Goal: Task Accomplishment & Management: Manage account settings

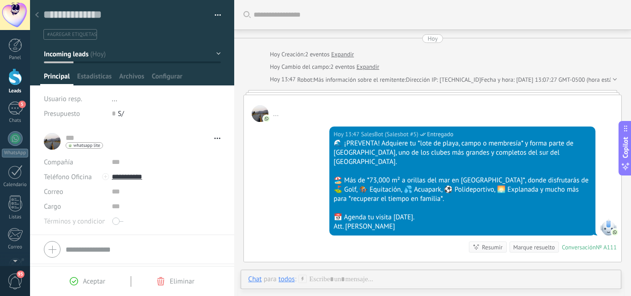
click at [18, 81] on div at bounding box center [15, 76] width 14 height 17
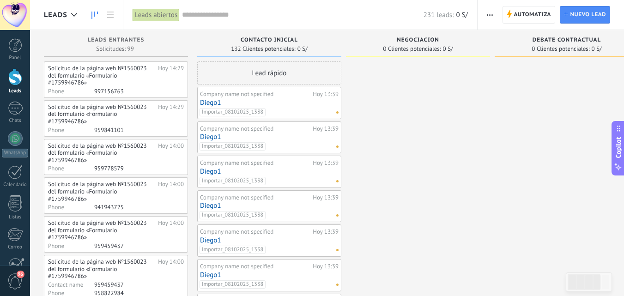
click at [233, 18] on input "text" at bounding box center [303, 15] width 242 height 10
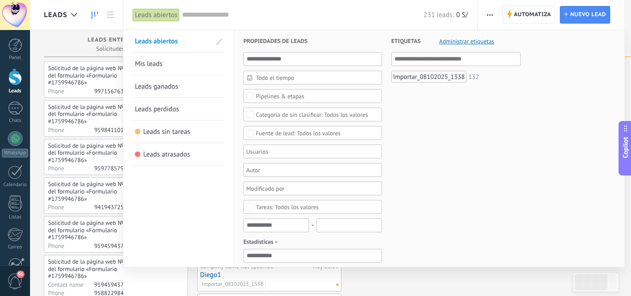
paste input "**********"
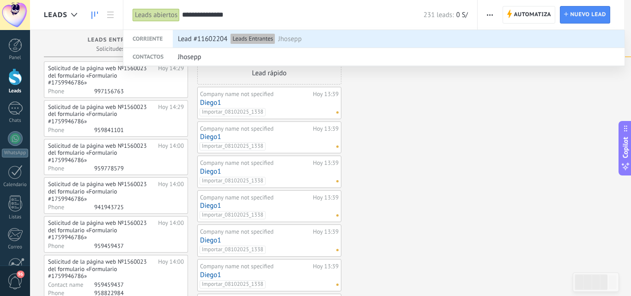
click at [202, 37] on span "Lead #11602204" at bounding box center [203, 39] width 50 height 17
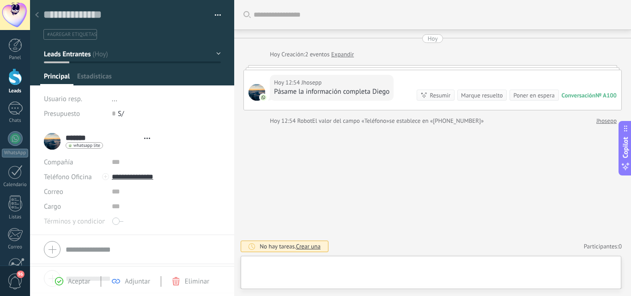
scroll to position [14, 0]
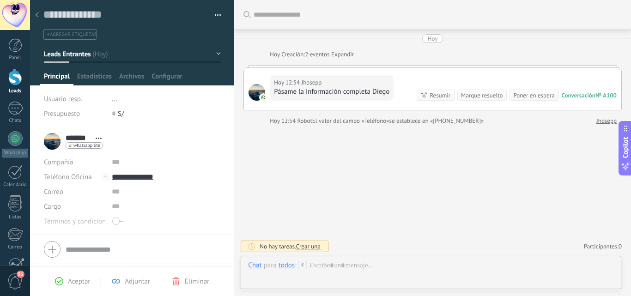
click at [213, 54] on button "Leads Entrantes" at bounding box center [132, 54] width 177 height 17
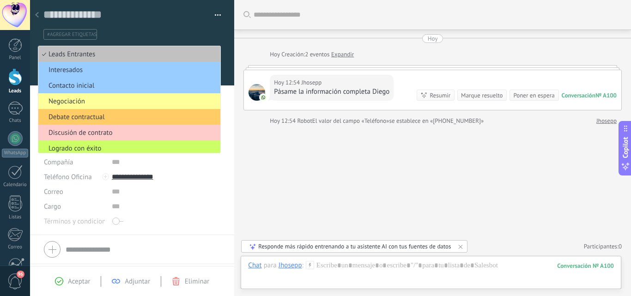
click at [112, 66] on li "Interesados" at bounding box center [129, 70] width 182 height 16
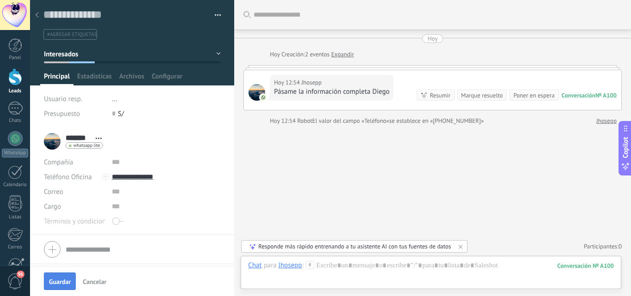
drag, startPoint x: 57, startPoint y: 279, endPoint x: 68, endPoint y: 282, distance: 12.0
click at [57, 280] on span "Guardar" at bounding box center [60, 282] width 22 height 6
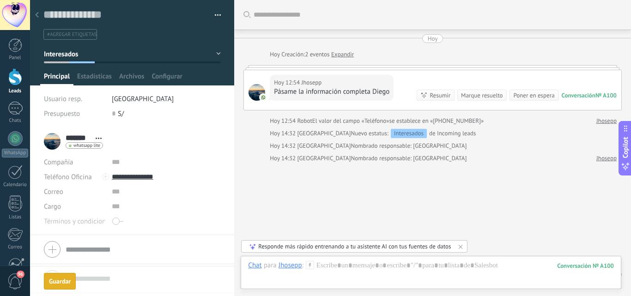
scroll to position [28, 0]
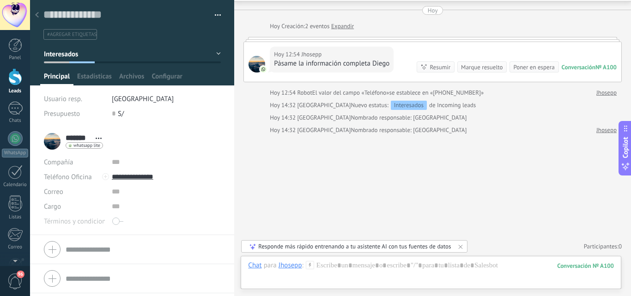
click at [37, 12] on div at bounding box center [37, 15] width 13 height 18
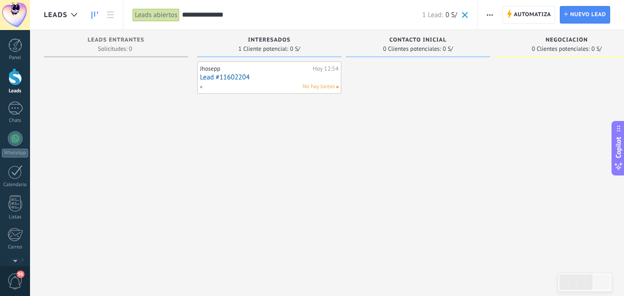
click at [234, 14] on input "**********" at bounding box center [302, 15] width 240 height 10
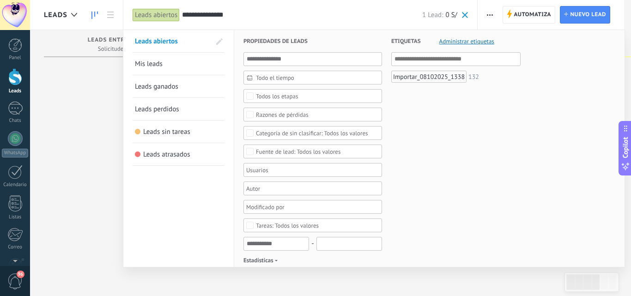
click at [234, 14] on input "**********" at bounding box center [302, 15] width 240 height 10
paste input "text"
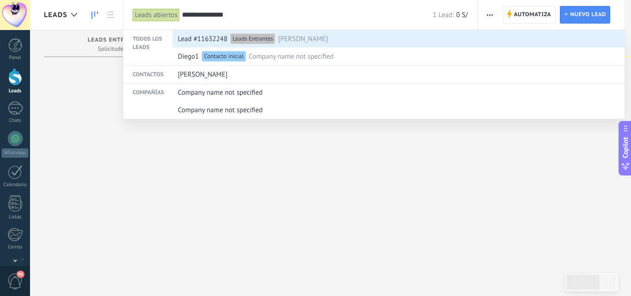
type input "**********"
click at [317, 38] on div "Lead #11632248 Leads Entrantes Monica" at bounding box center [397, 40] width 438 height 18
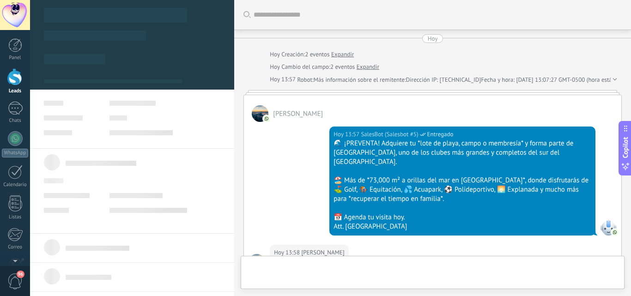
type textarea "**********"
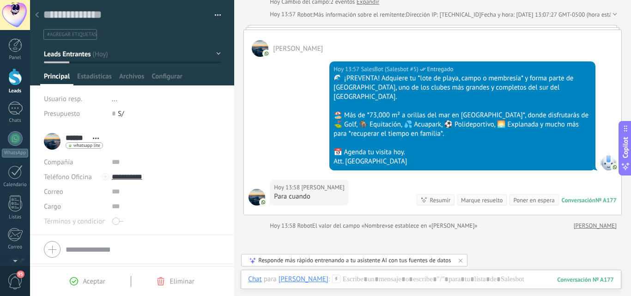
scroll to position [13, 0]
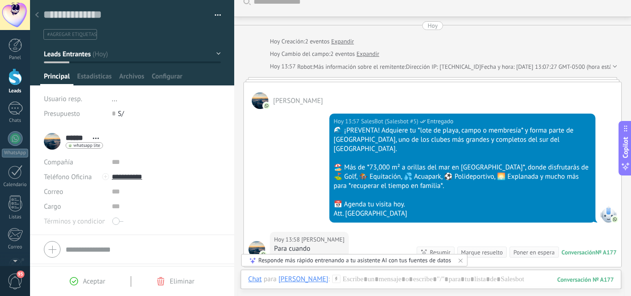
click at [216, 52] on button "Leads Entrantes" at bounding box center [132, 54] width 177 height 17
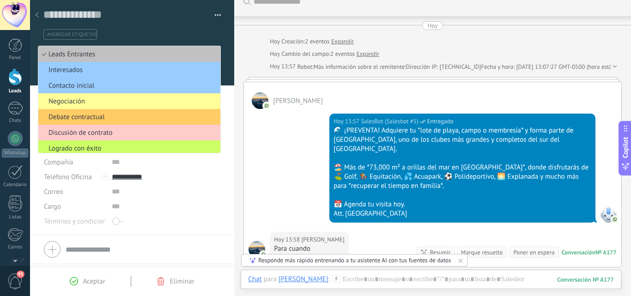
click at [138, 69] on span "Interesados" at bounding box center [127, 70] width 179 height 9
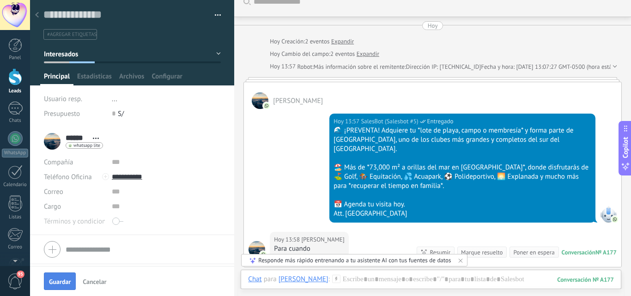
click at [56, 280] on span "Guardar" at bounding box center [60, 282] width 22 height 6
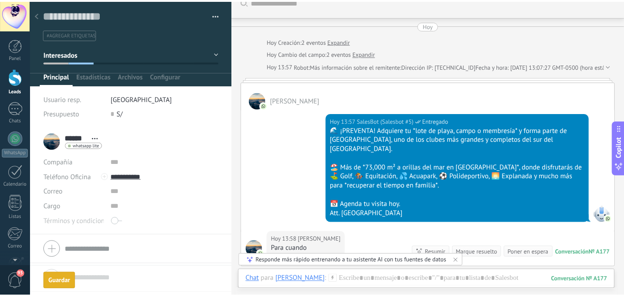
scroll to position [50, 0]
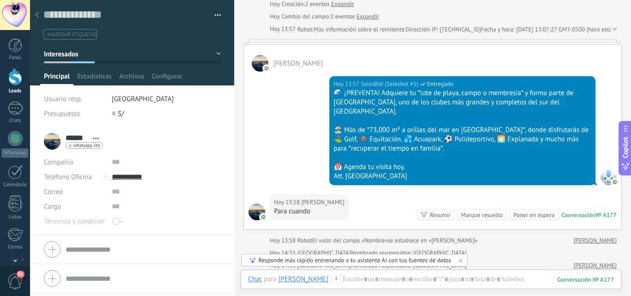
click at [14, 77] on div at bounding box center [15, 76] width 14 height 17
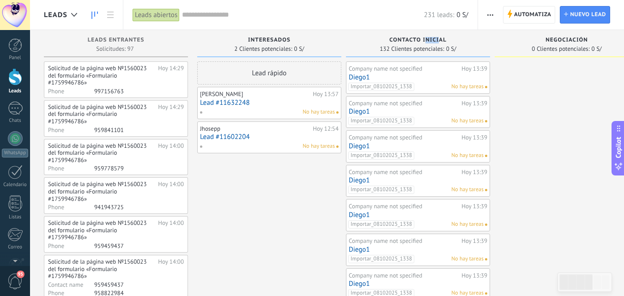
drag, startPoint x: 441, startPoint y: 40, endPoint x: 425, endPoint y: 40, distance: 15.7
click at [425, 40] on span "Contacto inicial" at bounding box center [418, 40] width 57 height 6
drag, startPoint x: 453, startPoint y: 41, endPoint x: 488, endPoint y: 37, distance: 34.9
click at [488, 54] on div "Contacto inicial 132 Clientes potenciales: 0 S/" at bounding box center [418, 43] width 144 height 27
click at [484, 13] on div "Automatiza Nueva difusión Editar embudo Editar el diseño de la tarjeta Importar…" at bounding box center [491, 15] width 16 height 18
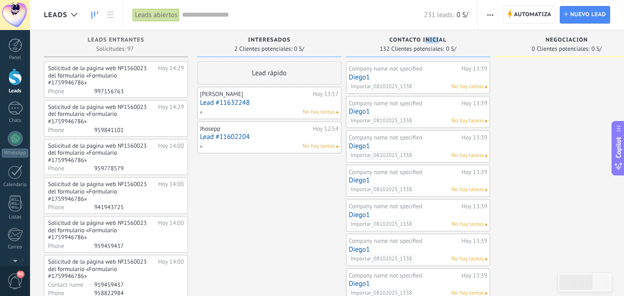
click at [489, 13] on span "button" at bounding box center [491, 15] width 6 height 18
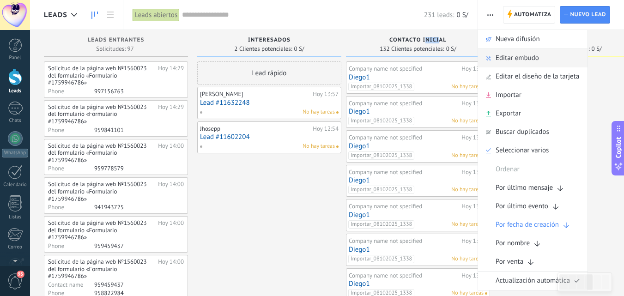
click at [524, 59] on span "Editar embudo" at bounding box center [517, 58] width 43 height 18
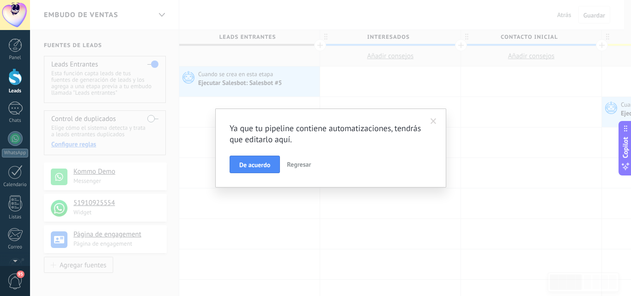
click at [271, 167] on button "De acuerdo" at bounding box center [255, 165] width 50 height 18
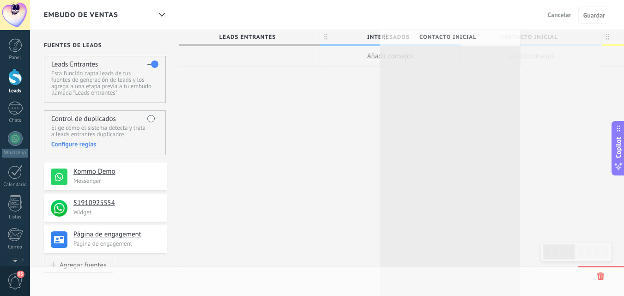
scroll to position [0, 0]
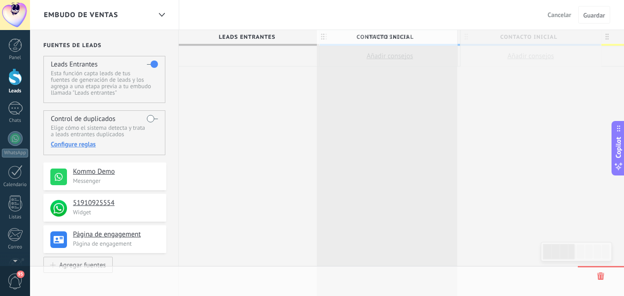
drag, startPoint x: 468, startPoint y: 38, endPoint x: 325, endPoint y: 37, distance: 143.3
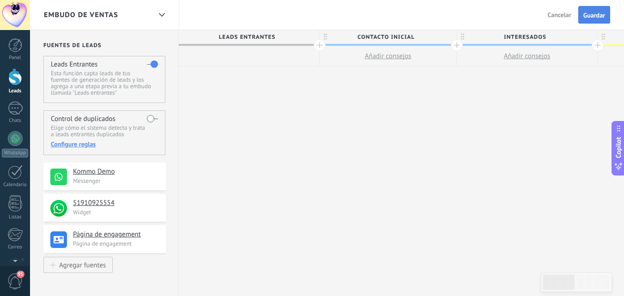
click at [604, 15] on span "Guardar" at bounding box center [595, 15] width 22 height 6
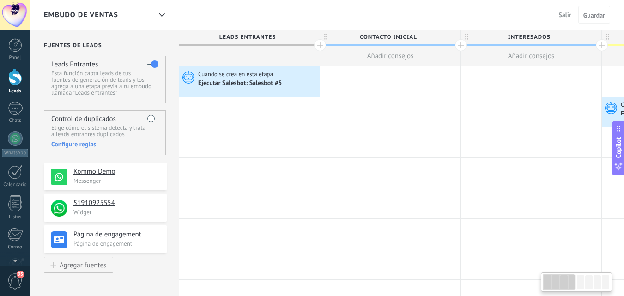
scroll to position [0, 0]
click at [12, 78] on div at bounding box center [15, 76] width 14 height 17
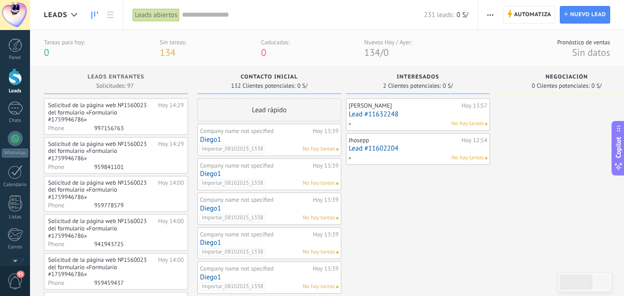
click at [205, 15] on input "text" at bounding box center [303, 15] width 242 height 10
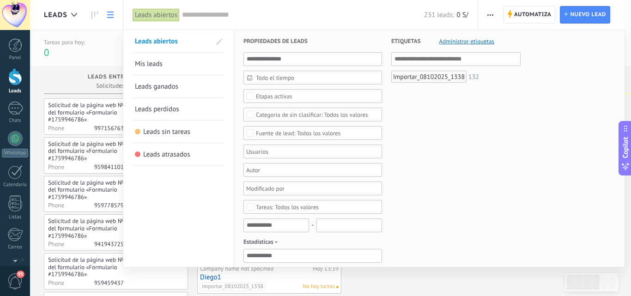
click at [108, 17] on div at bounding box center [315, 148] width 631 height 296
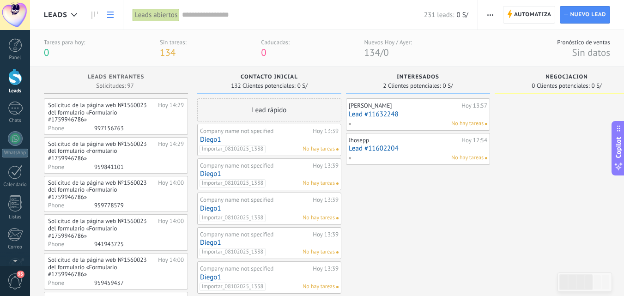
click at [108, 16] on icon at bounding box center [110, 15] width 6 height 6
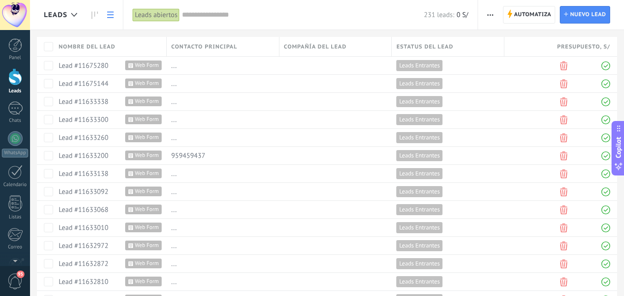
drag, startPoint x: 195, startPoint y: 2, endPoint x: 197, endPoint y: 11, distance: 9.7
click at [195, 4] on div "231 leads: 0 S/" at bounding box center [325, 15] width 287 height 30
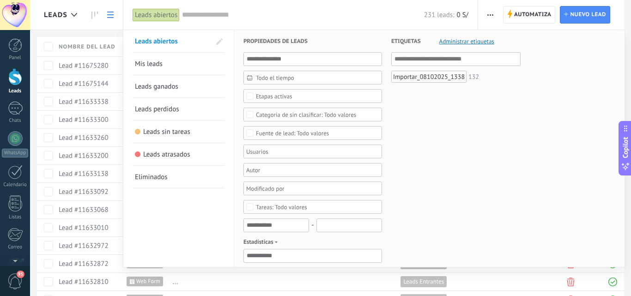
click at [198, 12] on input "text" at bounding box center [303, 15] width 242 height 10
click at [300, 99] on span "Etapas activas" at bounding box center [313, 96] width 114 height 7
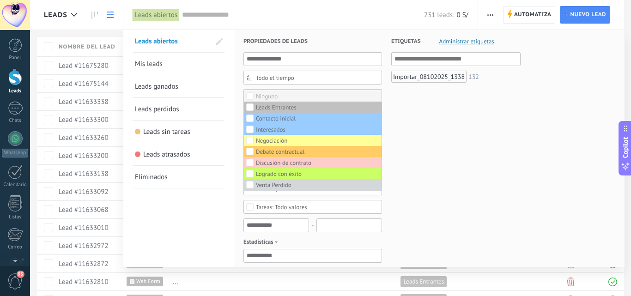
click at [284, 97] on label "Ninguno" at bounding box center [313, 96] width 138 height 11
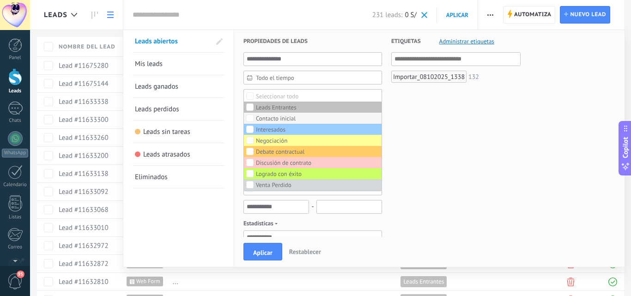
click at [301, 117] on label "Contacto inicial" at bounding box center [313, 118] width 138 height 11
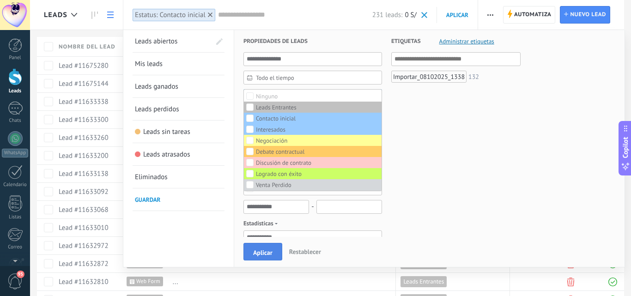
click at [263, 252] on span "Aplicar" at bounding box center [262, 253] width 19 height 6
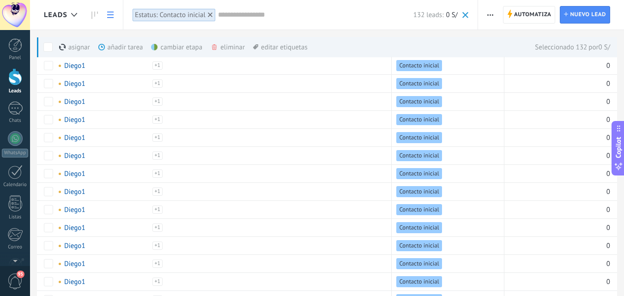
click at [233, 46] on div "eliminar màs" at bounding box center [244, 47] width 66 height 20
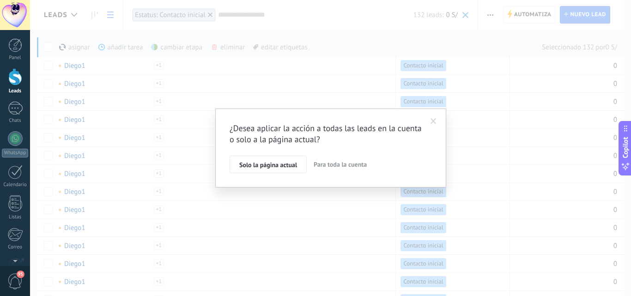
click at [342, 163] on span "Para toda la cuenta" at bounding box center [340, 164] width 53 height 8
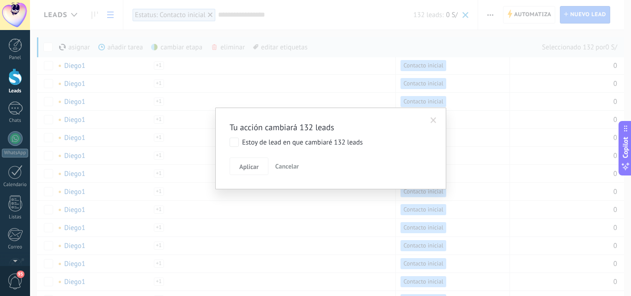
click at [242, 144] on div "Estoy de lead en que cambiaré 132 leads" at bounding box center [302, 142] width 121 height 9
click at [250, 172] on button "Aplicar" at bounding box center [249, 167] width 39 height 18
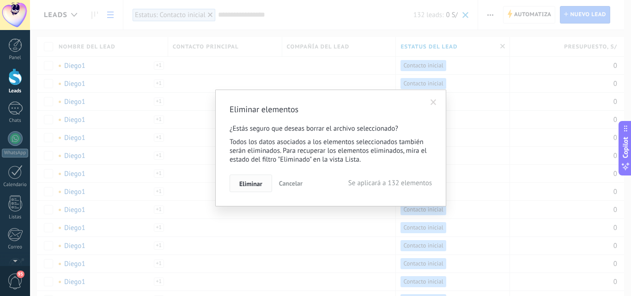
click at [251, 184] on span "Eliminar" at bounding box center [250, 184] width 23 height 6
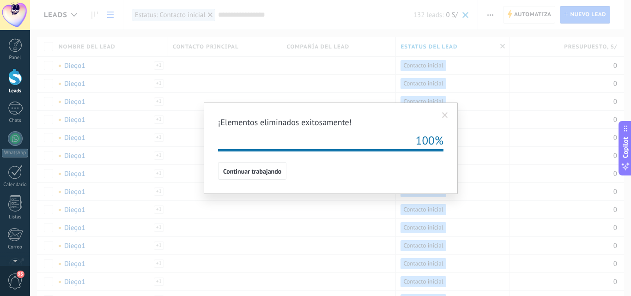
click at [257, 171] on span "Continuar trabajando" at bounding box center [252, 171] width 58 height 6
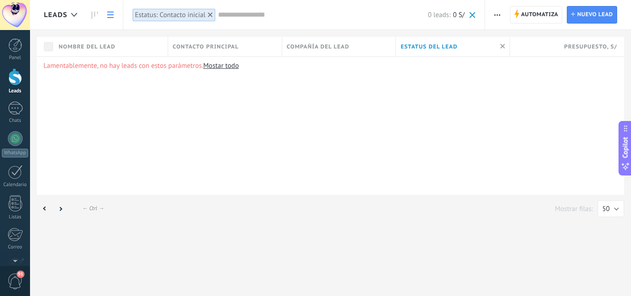
click at [209, 11] on div at bounding box center [210, 15] width 8 height 8
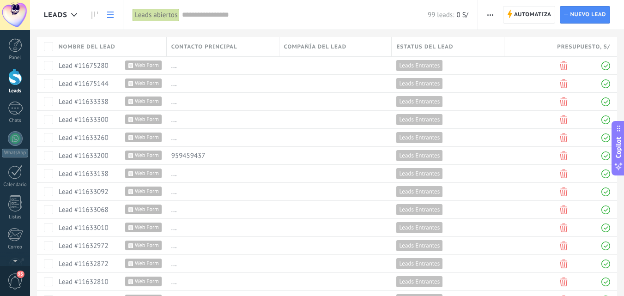
click at [16, 79] on div at bounding box center [15, 76] width 14 height 17
click at [15, 74] on div at bounding box center [15, 76] width 14 height 17
click at [60, 14] on span "Leads" at bounding box center [56, 15] width 24 height 9
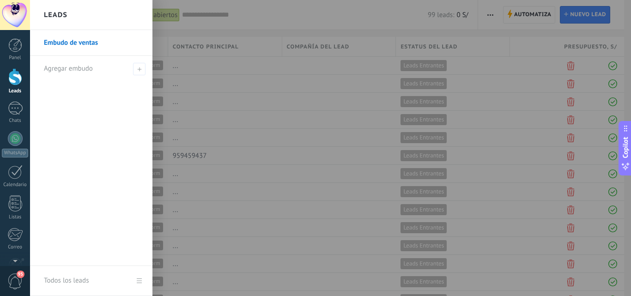
click at [66, 43] on link "Embudo de ventas" at bounding box center [93, 43] width 99 height 26
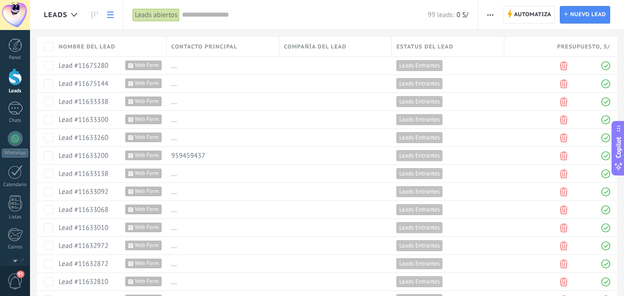
click at [14, 71] on div at bounding box center [15, 76] width 14 height 17
click at [10, 79] on div at bounding box center [15, 76] width 14 height 17
click at [94, 17] on icon at bounding box center [95, 15] width 6 height 7
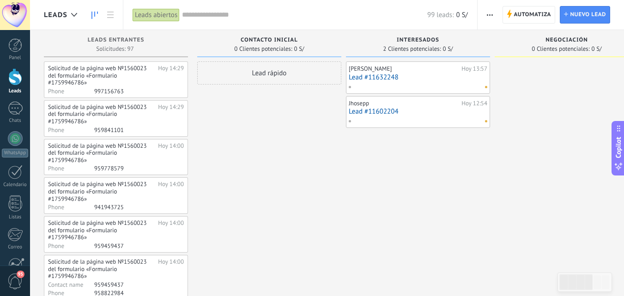
drag, startPoint x: 0, startPoint y: 0, endPoint x: 489, endPoint y: 11, distance: 489.2
click at [489, 11] on span "button" at bounding box center [490, 15] width 6 height 18
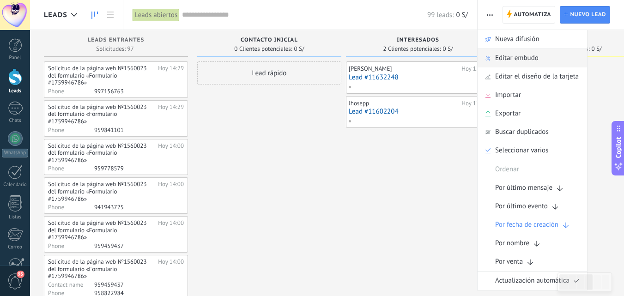
click at [520, 55] on span "Editar embudo" at bounding box center [517, 58] width 43 height 18
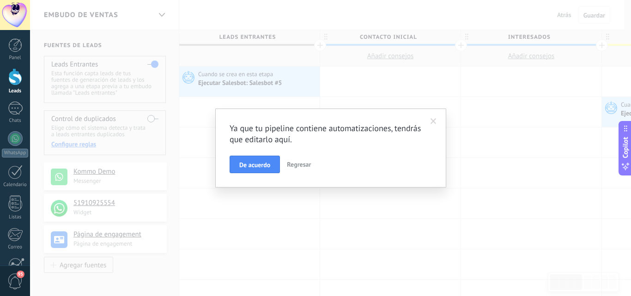
click at [253, 166] on span "De acuerdo" at bounding box center [254, 165] width 31 height 6
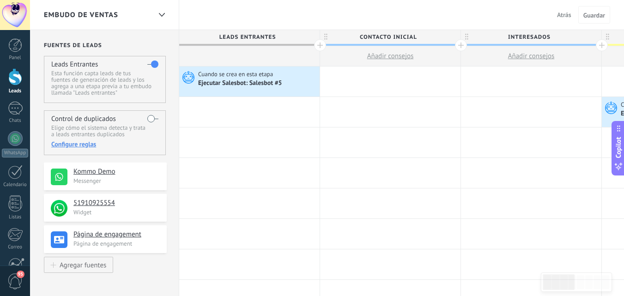
click at [410, 34] on span "Contacto inicial" at bounding box center [388, 37] width 136 height 14
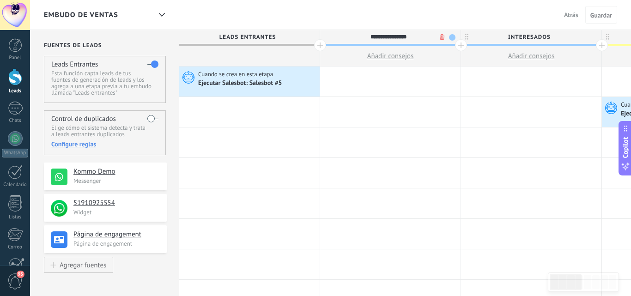
click at [440, 37] on body ".abecls-1,.abecls-2{fill-rule:evenodd}.abecls-2{fill:#fff} .abhcls-1{fill:none}…" at bounding box center [315, 148] width 631 height 296
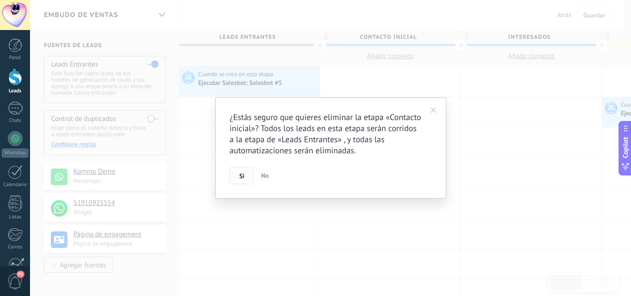
click at [236, 179] on button "Si" at bounding box center [242, 176] width 24 height 18
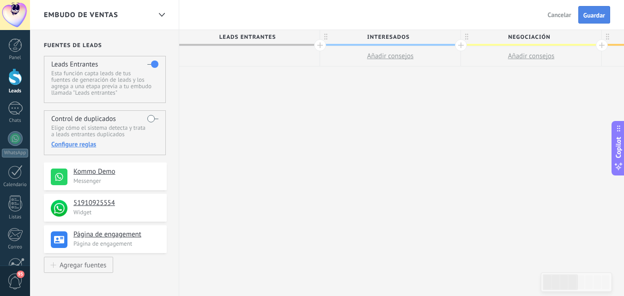
click at [590, 12] on span "Guardar" at bounding box center [595, 15] width 22 height 6
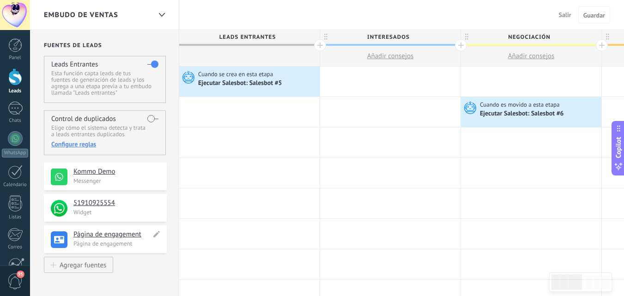
click at [122, 231] on h4 "Página de engagement" at bounding box center [112, 234] width 78 height 9
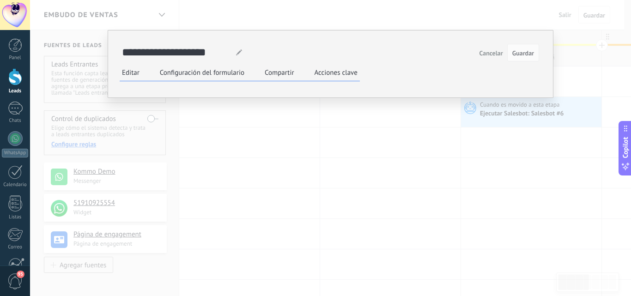
scroll to position [92, 0]
click at [0, 0] on div "**********" at bounding box center [0, 0] width 0 height 0
click at [0, 0] on icon at bounding box center [0, 0] width 0 height 0
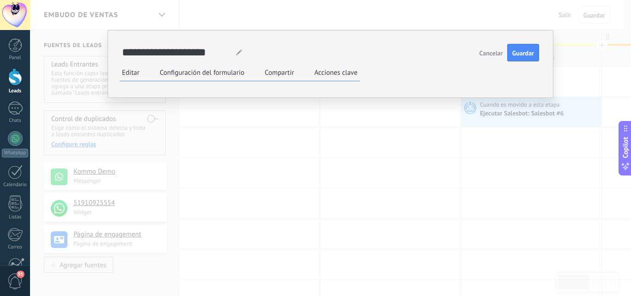
scroll to position [0, 0]
click at [523, 51] on span "Guardar" at bounding box center [524, 53] width 22 height 6
click at [0, 0] on use at bounding box center [0, 0] width 0 height 0
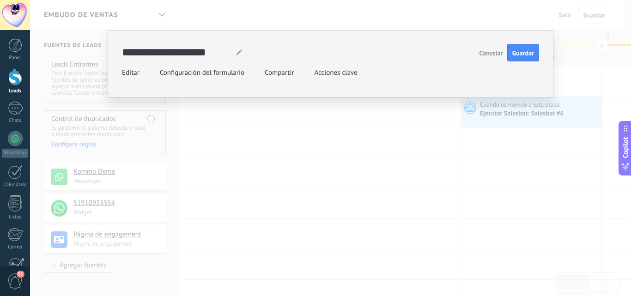
scroll to position [46, 0]
click at [526, 50] on span "Guardar" at bounding box center [524, 53] width 22 height 6
click at [578, 234] on div "**********" at bounding box center [330, 148] width 601 height 296
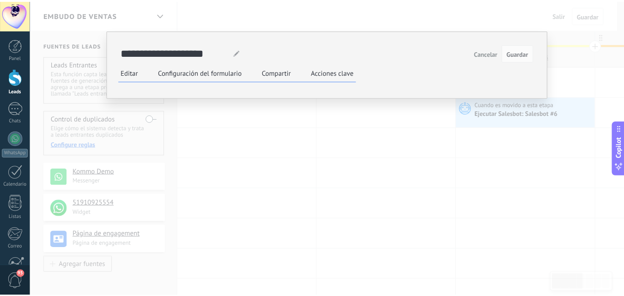
scroll to position [0, 0]
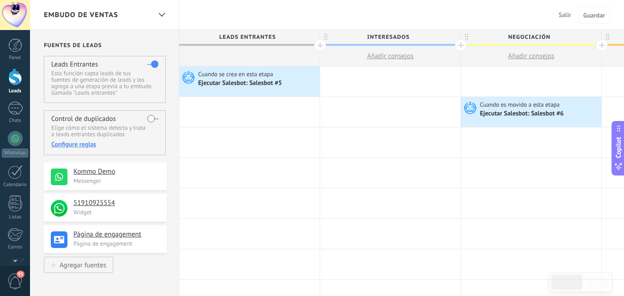
click at [7, 75] on link "Leads" at bounding box center [15, 81] width 30 height 26
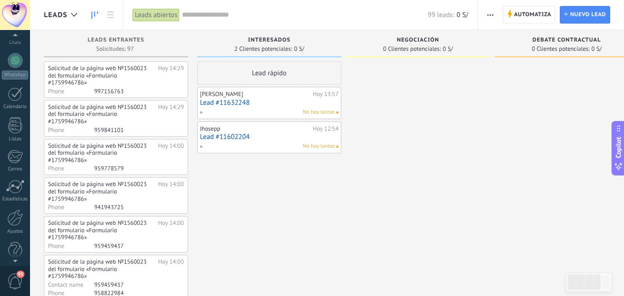
scroll to position [88, 0]
drag, startPoint x: 13, startPoint y: 214, endPoint x: 12, endPoint y: 201, distance: 12.5
click at [13, 214] on div at bounding box center [15, 208] width 16 height 16
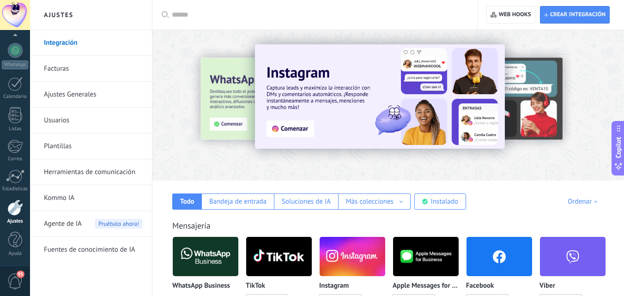
click at [73, 69] on link "Facturas" at bounding box center [93, 69] width 99 height 26
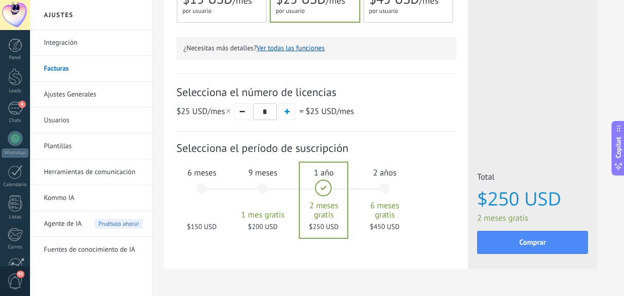
scroll to position [277, 0]
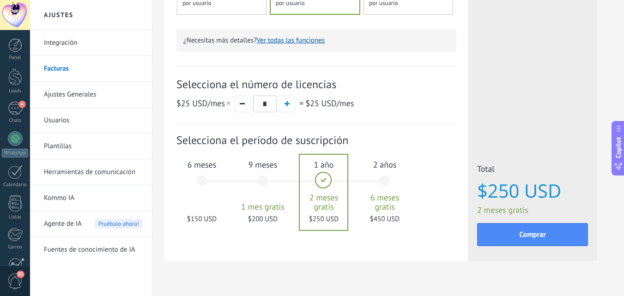
click at [277, 167] on span "9 meses" at bounding box center [263, 164] width 50 height 11
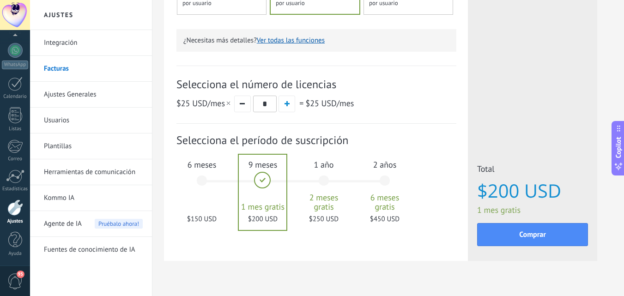
click at [322, 195] on span "2 meses gratis" at bounding box center [324, 202] width 50 height 18
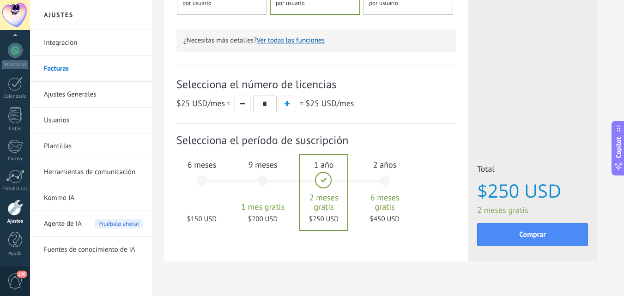
click at [202, 179] on div "6 meses $150 USD" at bounding box center [202, 185] width 50 height 65
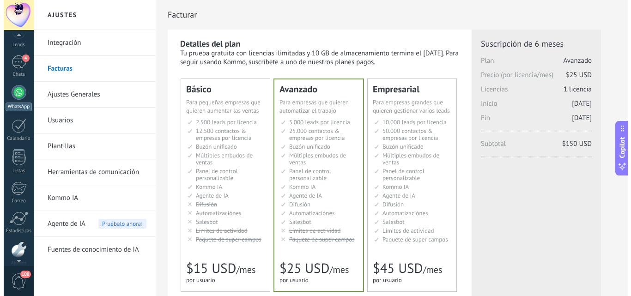
scroll to position [0, 0]
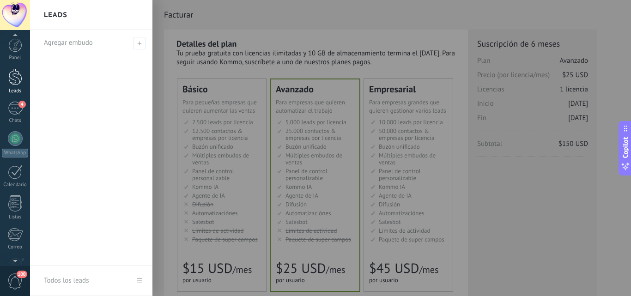
click at [11, 78] on div at bounding box center [15, 76] width 14 height 17
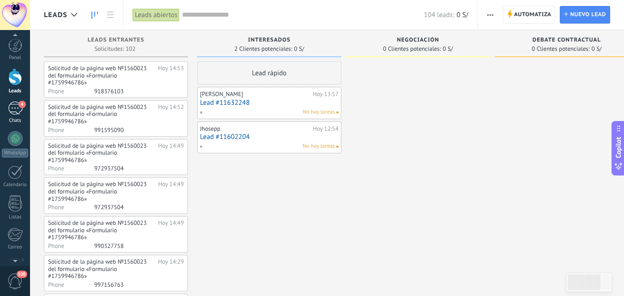
click at [13, 111] on div "4" at bounding box center [15, 108] width 15 height 13
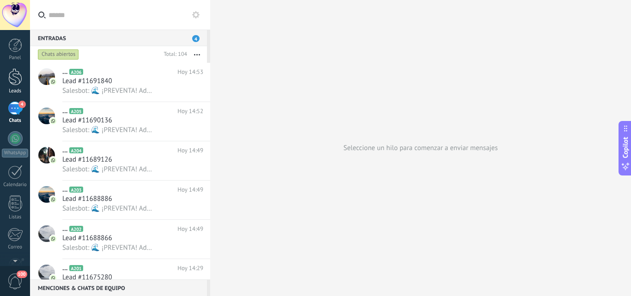
click at [9, 78] on div at bounding box center [15, 76] width 14 height 17
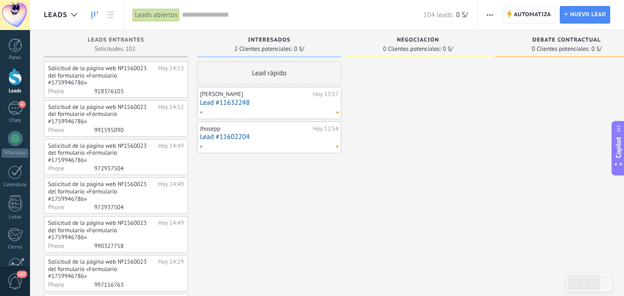
click at [533, 15] on span "Automatiza" at bounding box center [532, 14] width 37 height 17
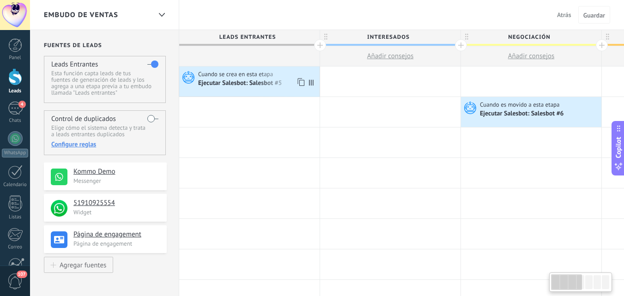
click at [247, 87] on div "Ejecutar Salesbot: Salesbot #5" at bounding box center [241, 84] width 86 height 8
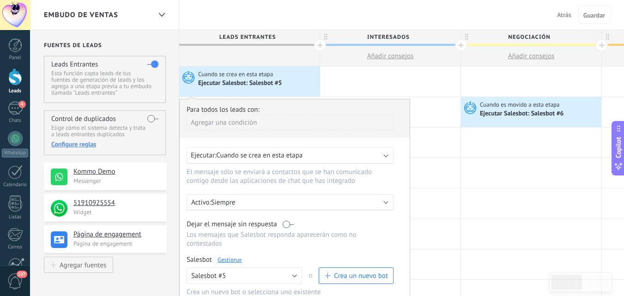
click at [228, 262] on link "Gestionar" at bounding box center [230, 260] width 24 height 8
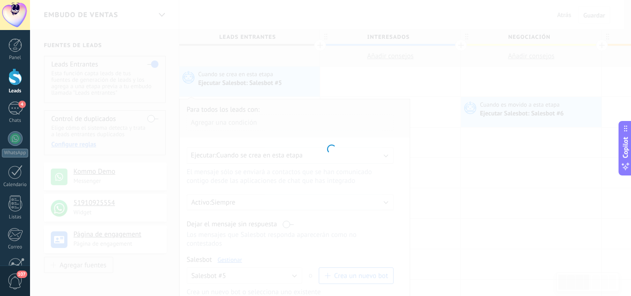
type input "**********"
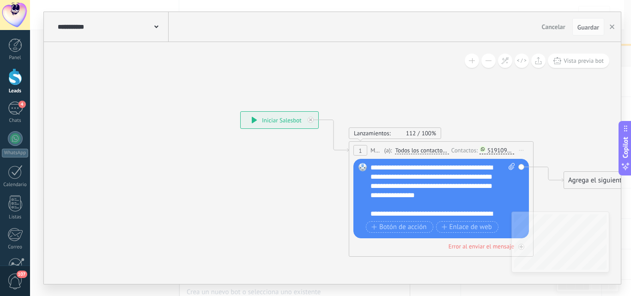
click at [512, 166] on icon at bounding box center [512, 166] width 6 height 7
click input "Subir" at bounding box center [0, 0] width 0 height 0
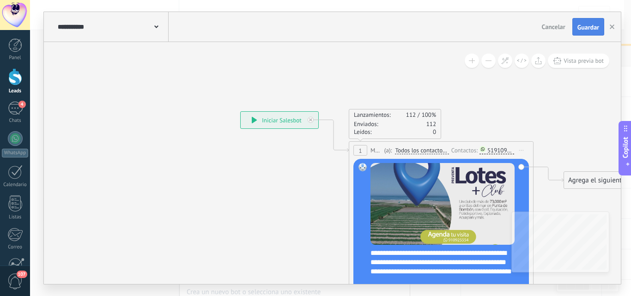
click at [579, 22] on button "Guardar" at bounding box center [589, 27] width 32 height 18
click at [589, 28] on span "Guardar" at bounding box center [589, 27] width 22 height 6
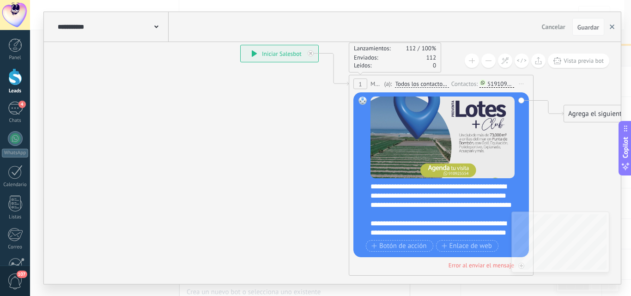
click at [612, 29] on icon "button" at bounding box center [612, 26] width 5 height 5
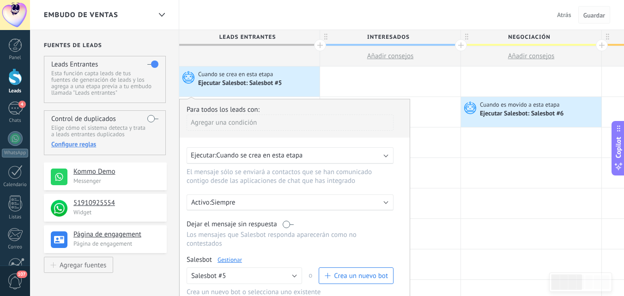
click at [585, 17] on span "Guardar" at bounding box center [595, 15] width 22 height 6
drag, startPoint x: 589, startPoint y: 16, endPoint x: 464, endPoint y: 83, distance: 141.7
click at [588, 16] on span "Guardar" at bounding box center [595, 15] width 22 height 6
click at [428, 89] on div at bounding box center [390, 82] width 141 height 30
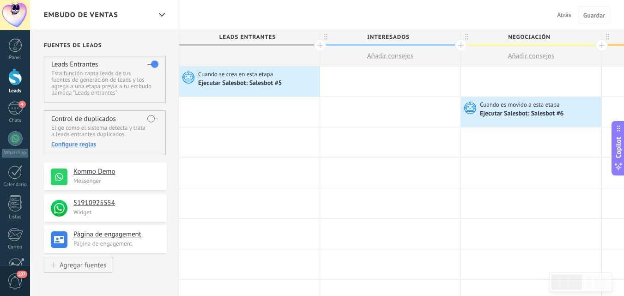
click at [598, 13] on span "Guardar" at bounding box center [595, 15] width 22 height 6
